Goal: Information Seeking & Learning: Learn about a topic

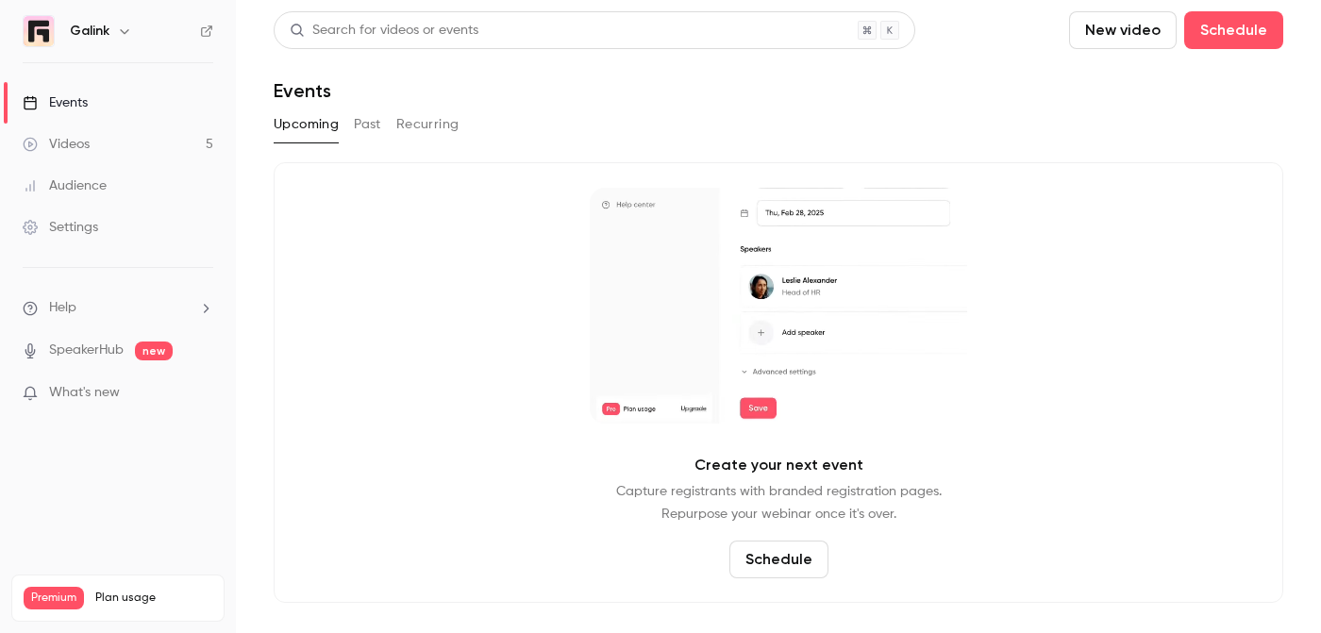
click at [128, 178] on link "Audience" at bounding box center [118, 186] width 236 height 42
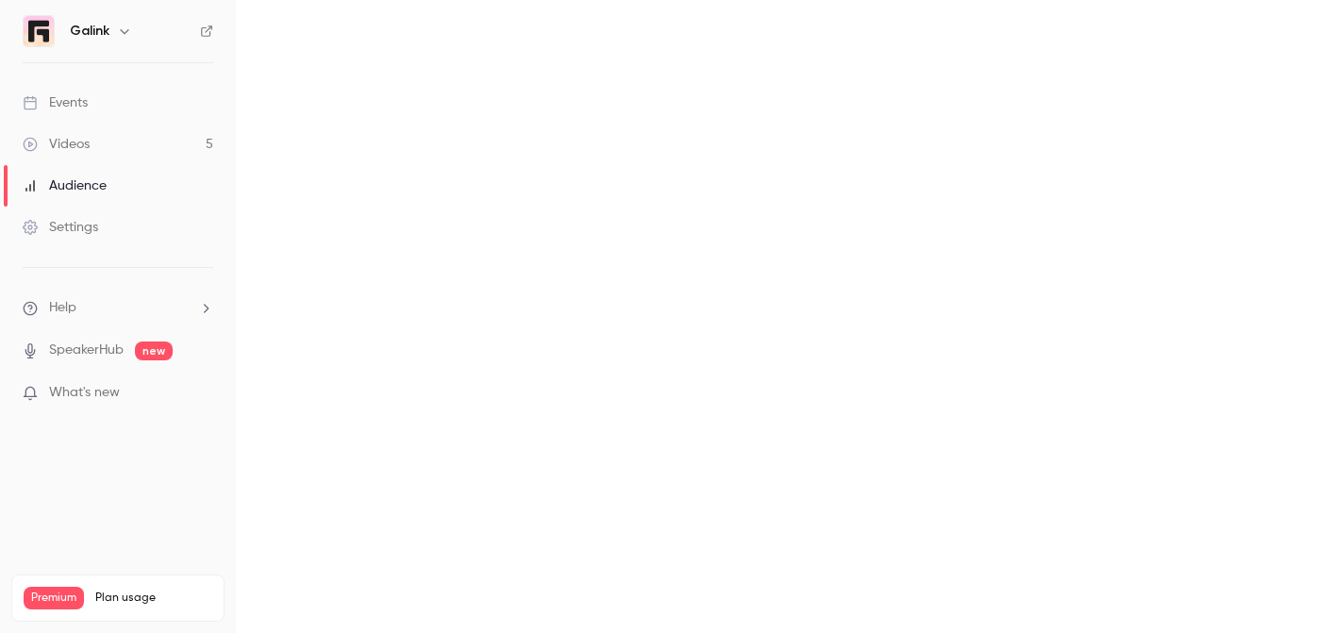
click at [138, 106] on link "Events" at bounding box center [118, 103] width 236 height 42
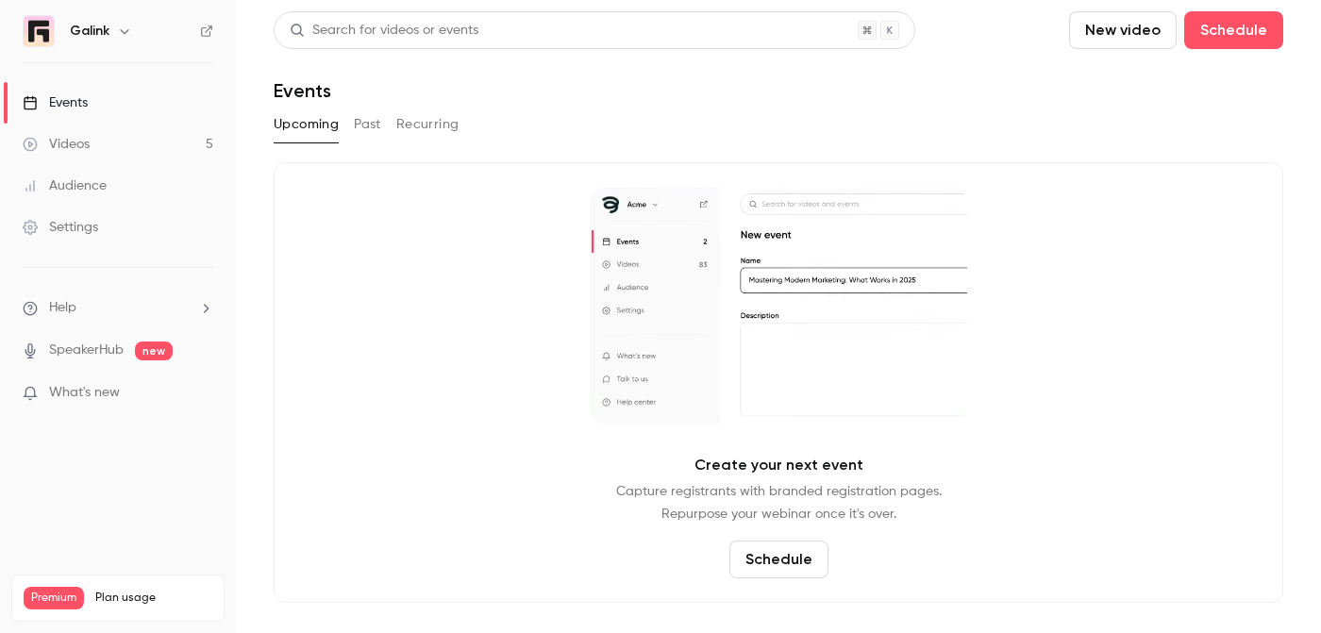
click at [364, 126] on button "Past" at bounding box center [367, 124] width 27 height 30
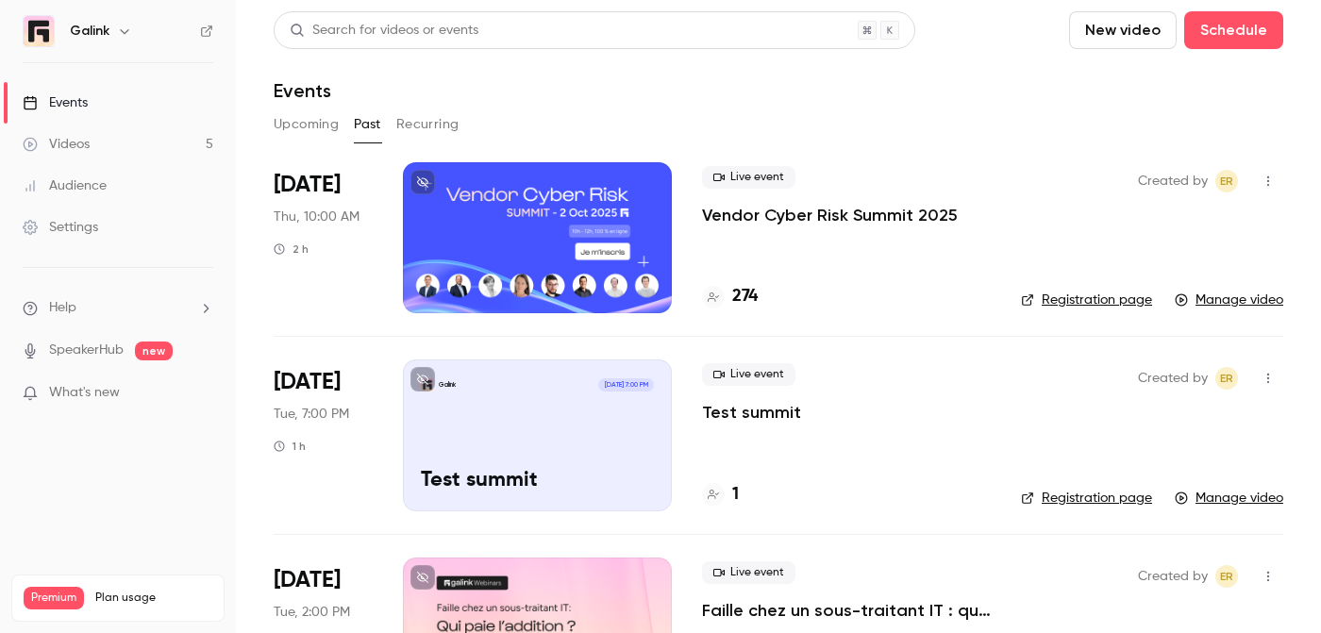
click at [533, 240] on div at bounding box center [537, 237] width 269 height 151
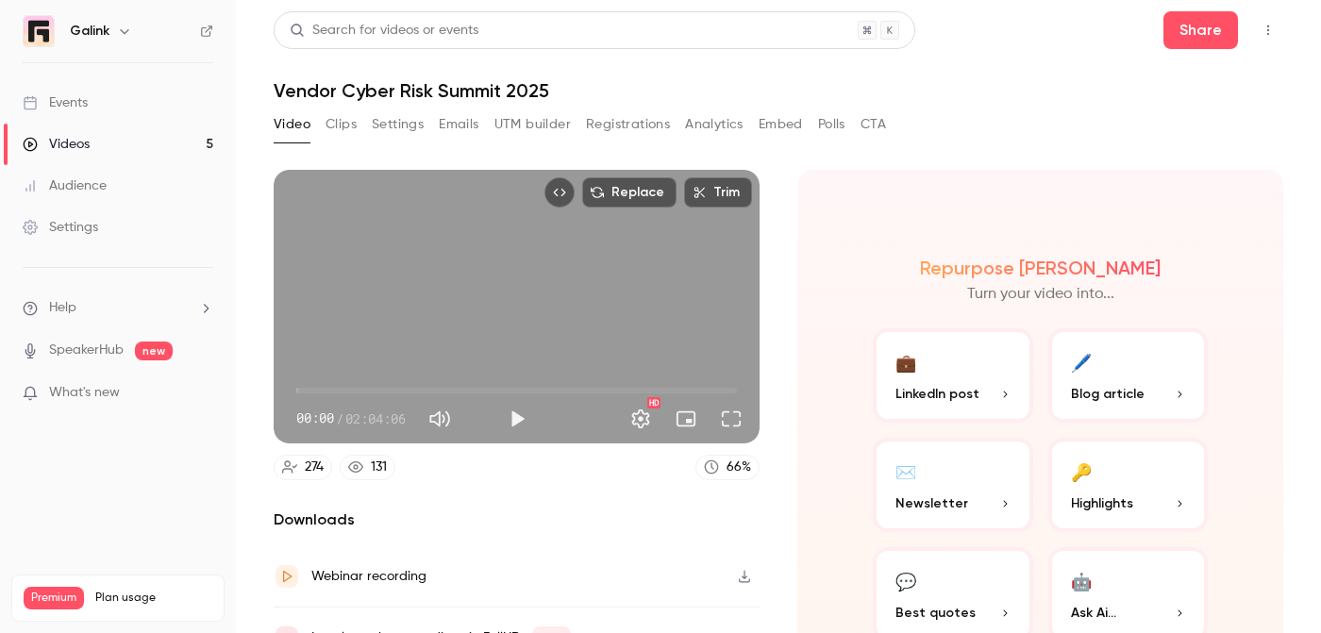
click at [698, 120] on button "Analytics" at bounding box center [714, 124] width 58 height 30
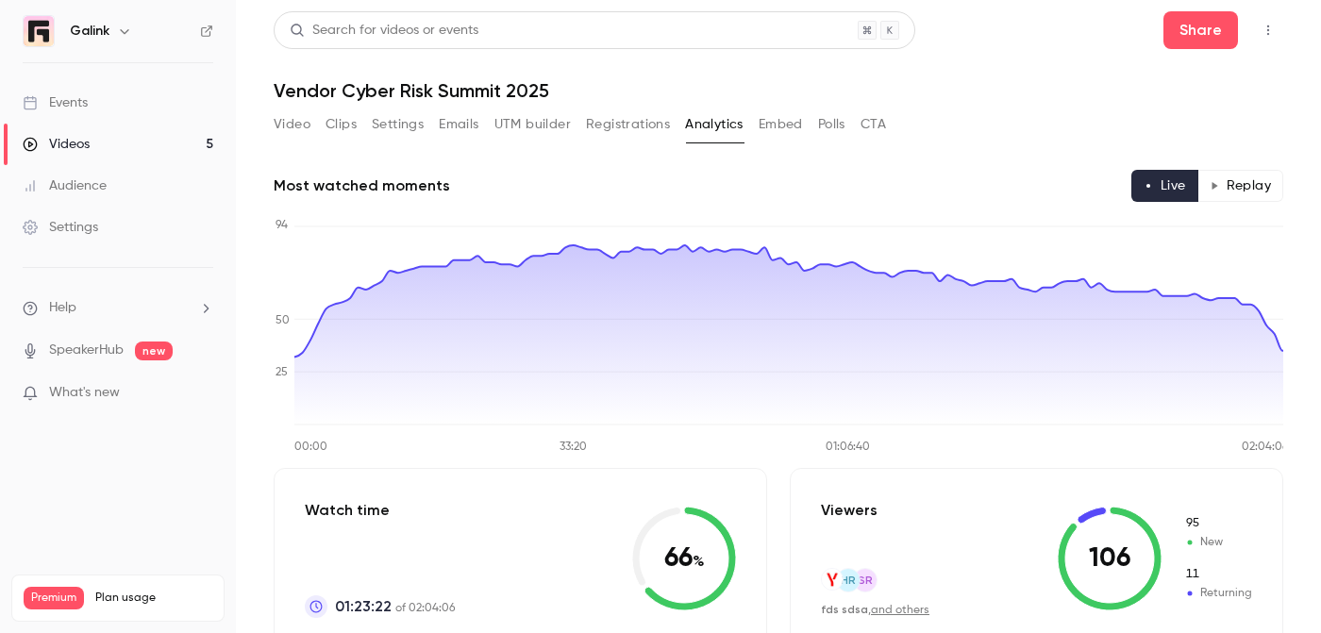
click at [1247, 186] on button "Replay" at bounding box center [1240, 186] width 86 height 32
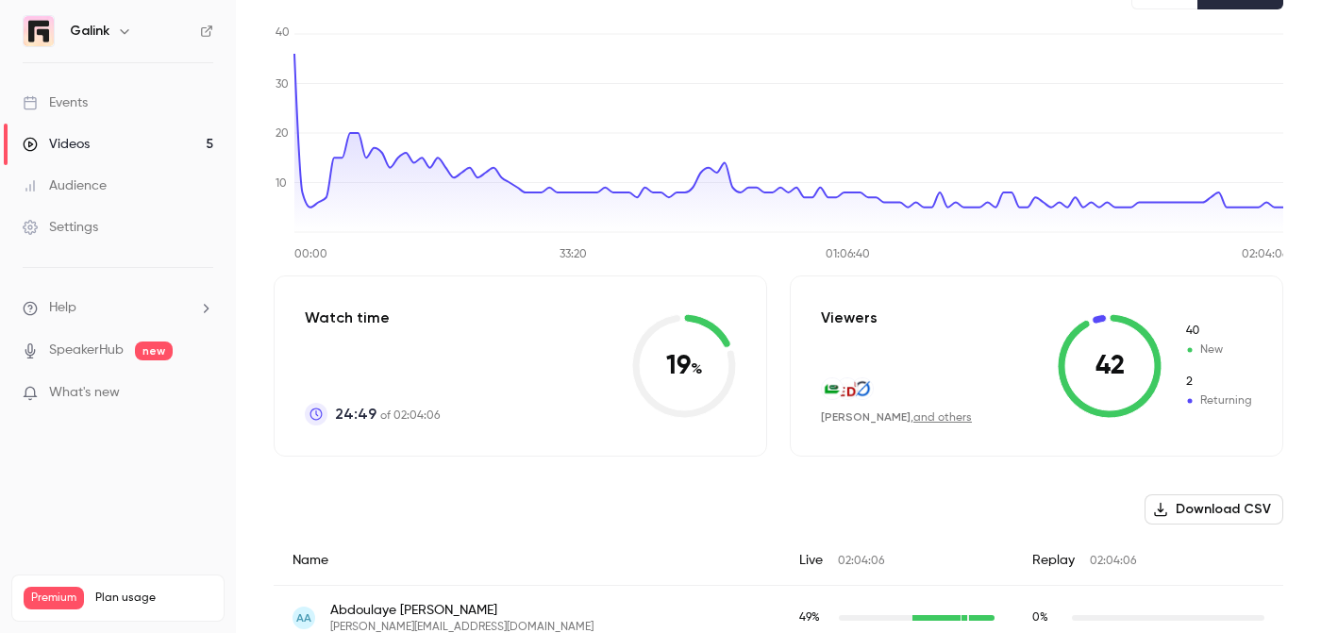
scroll to position [342, 0]
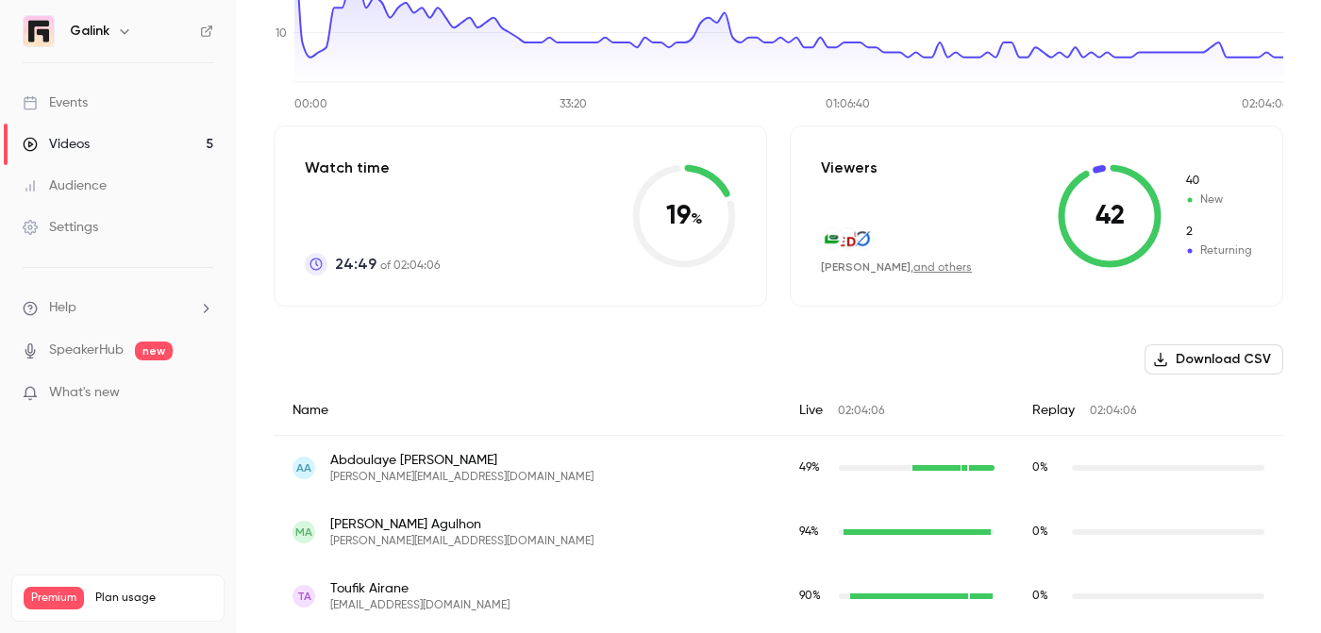
click at [940, 273] on link "and others" at bounding box center [942, 267] width 58 height 11
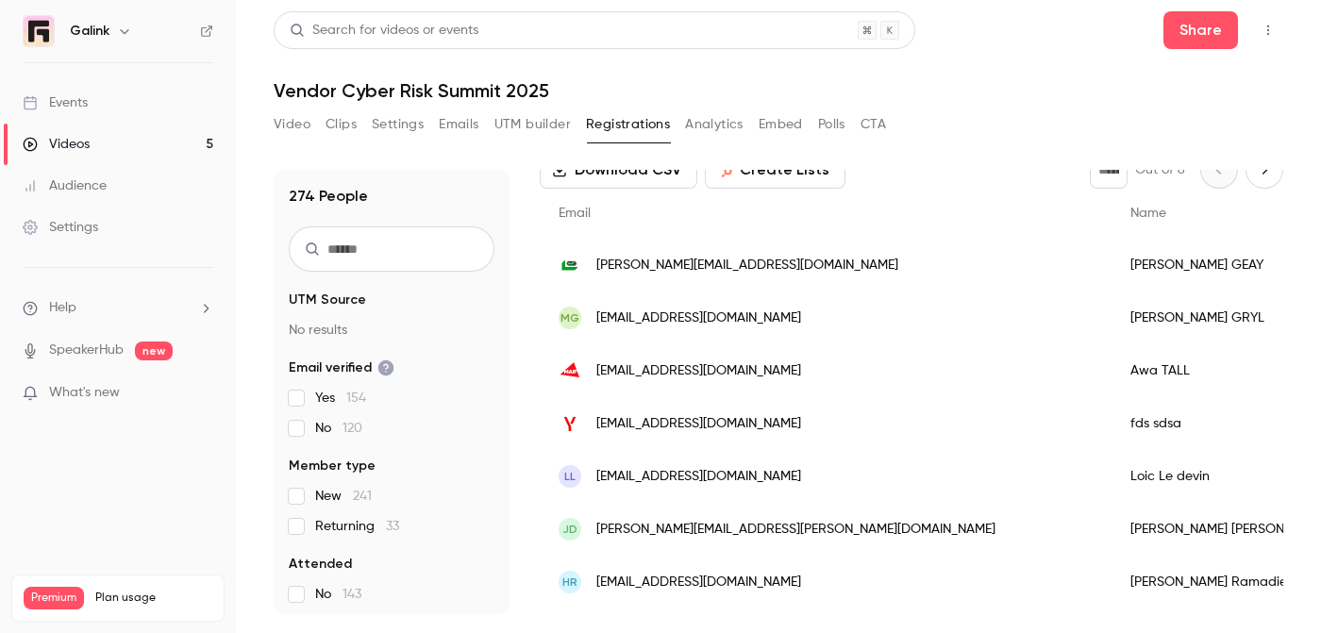
scroll to position [112, 0]
